Goal: Information Seeking & Learning: Learn about a topic

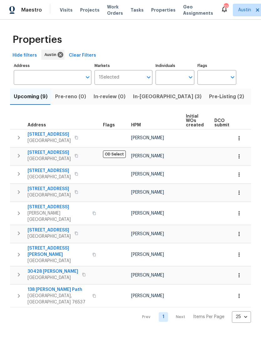
click at [39, 134] on span "[STREET_ADDRESS]" at bounding box center [49, 134] width 43 height 6
click at [13, 140] on button "button" at bounding box center [19, 137] width 13 height 13
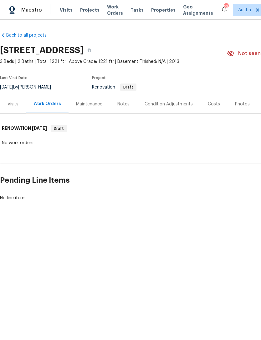
click at [126, 103] on div "Notes" at bounding box center [123, 104] width 12 height 6
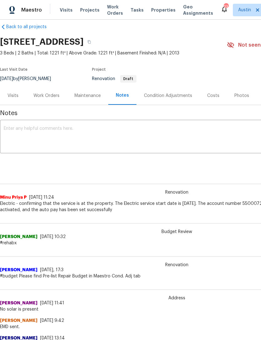
scroll to position [8, 0]
click at [49, 98] on div "Work Orders" at bounding box center [46, 96] width 26 height 6
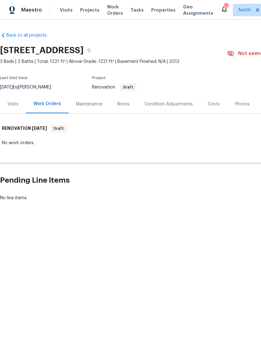
click at [22, 111] on div "Visits" at bounding box center [13, 104] width 26 height 18
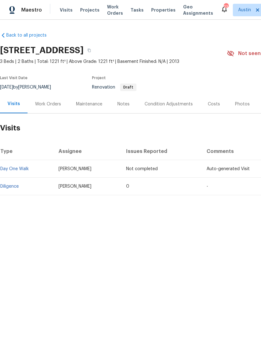
click at [172, 108] on div "Condition Adjustments" at bounding box center [168, 104] width 63 height 18
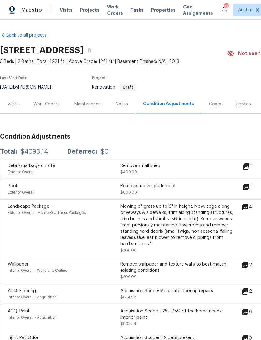
click at [18, 105] on div "Visits" at bounding box center [13, 104] width 26 height 18
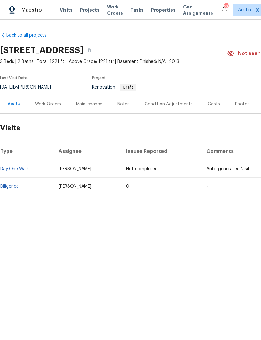
click at [12, 188] on link "Diligence" at bounding box center [9, 186] width 18 height 4
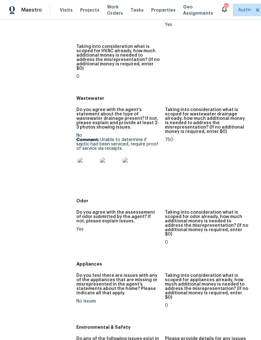
scroll to position [642, 0]
click at [84, 157] on img at bounding box center [88, 167] width 20 height 20
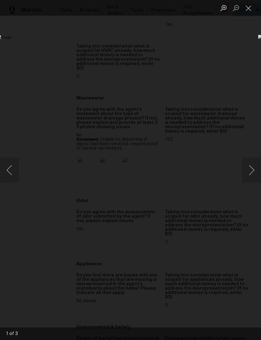
click at [257, 170] on button "Next image" at bounding box center [251, 170] width 19 height 25
click at [253, 172] on button "Next image" at bounding box center [251, 170] width 19 height 25
click at [250, 169] on button "Next image" at bounding box center [251, 170] width 19 height 25
click at [251, 171] on button "Next image" at bounding box center [251, 170] width 19 height 25
click at [253, 172] on button "Next image" at bounding box center [251, 170] width 19 height 25
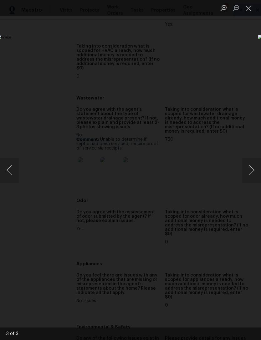
click at [200, 56] on div "Lightbox" at bounding box center [130, 170] width 261 height 340
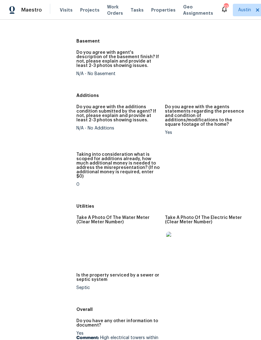
scroll to position [1041, 0]
click at [177, 231] on img at bounding box center [176, 241] width 20 height 20
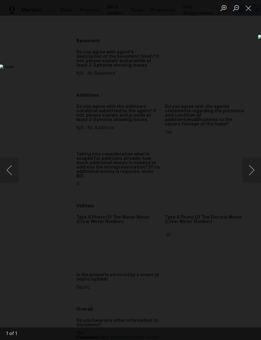
click at [204, 94] on div "Lightbox" at bounding box center [130, 170] width 261 height 340
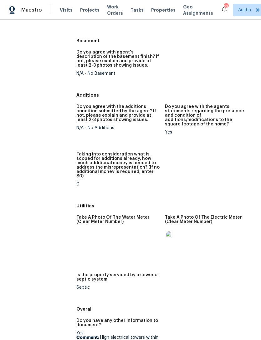
click at [170, 231] on img at bounding box center [176, 241] width 20 height 20
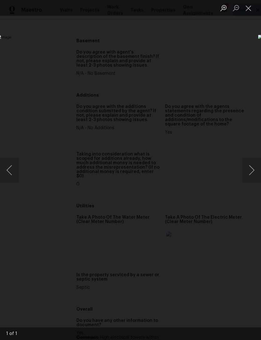
click at [199, 60] on div "Lightbox" at bounding box center [130, 170] width 261 height 340
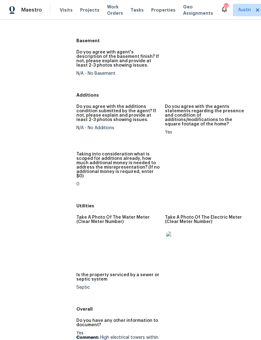
click at [175, 231] on img at bounding box center [176, 241] width 20 height 20
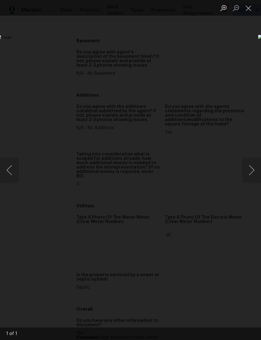
click at [200, 51] on div "Lightbox" at bounding box center [130, 170] width 261 height 340
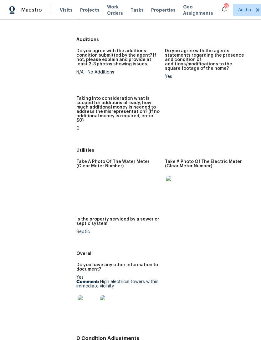
scroll to position [1096, 0]
click at [177, 176] on img at bounding box center [176, 186] width 20 height 20
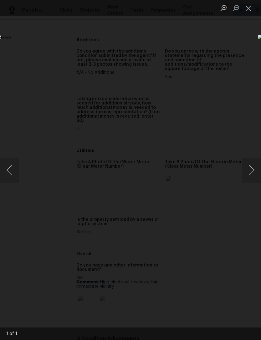
click at [205, 53] on div "Lightbox" at bounding box center [130, 170] width 261 height 340
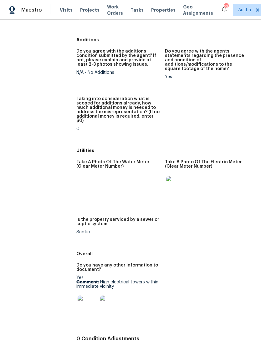
click at [83, 296] on img at bounding box center [88, 306] width 20 height 20
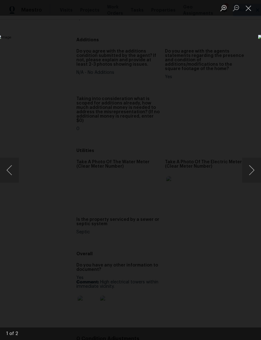
click at [251, 170] on button "Next image" at bounding box center [251, 170] width 19 height 25
click at [204, 67] on div "Lightbox" at bounding box center [130, 170] width 261 height 340
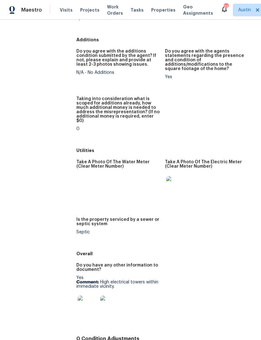
click at [174, 176] on img at bounding box center [176, 186] width 20 height 20
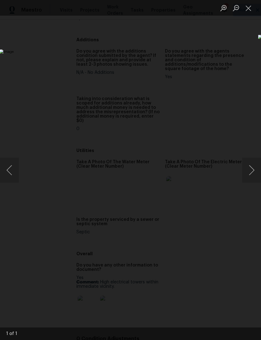
click at [216, 64] on div "Lightbox" at bounding box center [130, 170] width 261 height 340
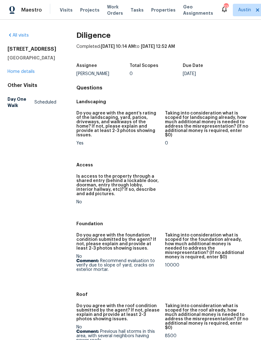
scroll to position [0, 0]
click at [26, 74] on link "Home details" at bounding box center [21, 71] width 27 height 4
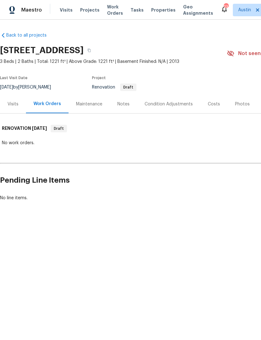
click at [126, 104] on div "Notes" at bounding box center [123, 104] width 12 height 6
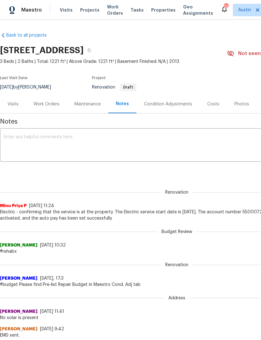
click at [52, 104] on div "Work Orders" at bounding box center [46, 104] width 26 height 6
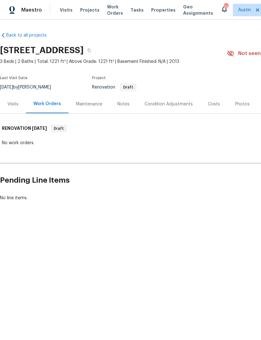
click at [215, 109] on div "Costs" at bounding box center [213, 104] width 27 height 18
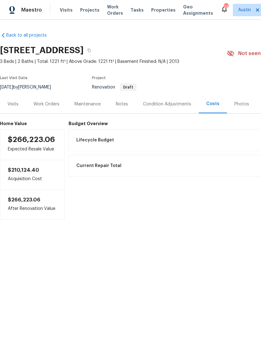
click at [21, 103] on div "Visits" at bounding box center [13, 104] width 26 height 18
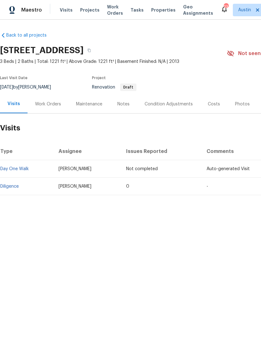
click at [18, 186] on link "Diligence" at bounding box center [9, 186] width 18 height 4
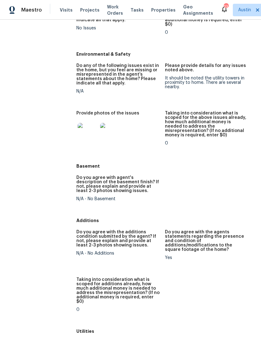
scroll to position [950, 0]
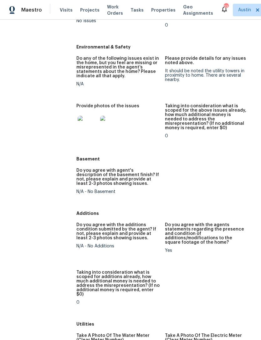
click at [84, 116] on img at bounding box center [88, 126] width 20 height 20
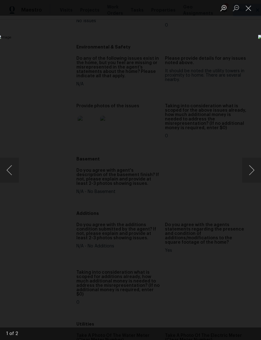
click at [251, 173] on button "Next image" at bounding box center [251, 170] width 19 height 25
click at [256, 172] on button "Next image" at bounding box center [251, 170] width 19 height 25
click at [213, 61] on div "Lightbox" at bounding box center [130, 170] width 261 height 340
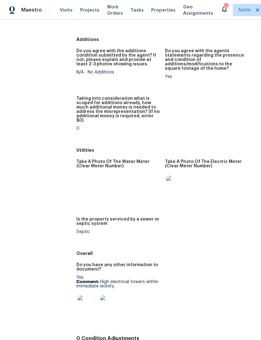
scroll to position [1124, 0]
click at [83, 296] on img at bounding box center [88, 306] width 20 height 20
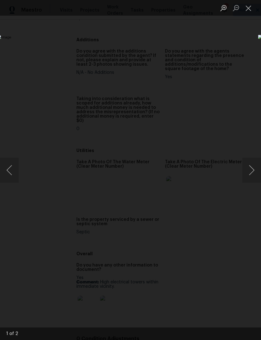
click at [256, 172] on button "Next image" at bounding box center [251, 170] width 19 height 25
click at [211, 63] on div "Lightbox" at bounding box center [130, 170] width 261 height 340
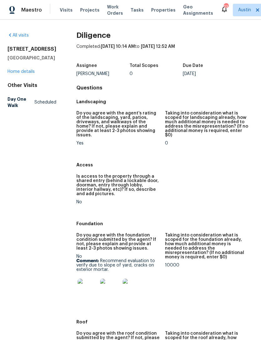
scroll to position [0, 0]
click at [27, 69] on link "Home details" at bounding box center [21, 71] width 27 height 4
